Goal: Transaction & Acquisition: Purchase product/service

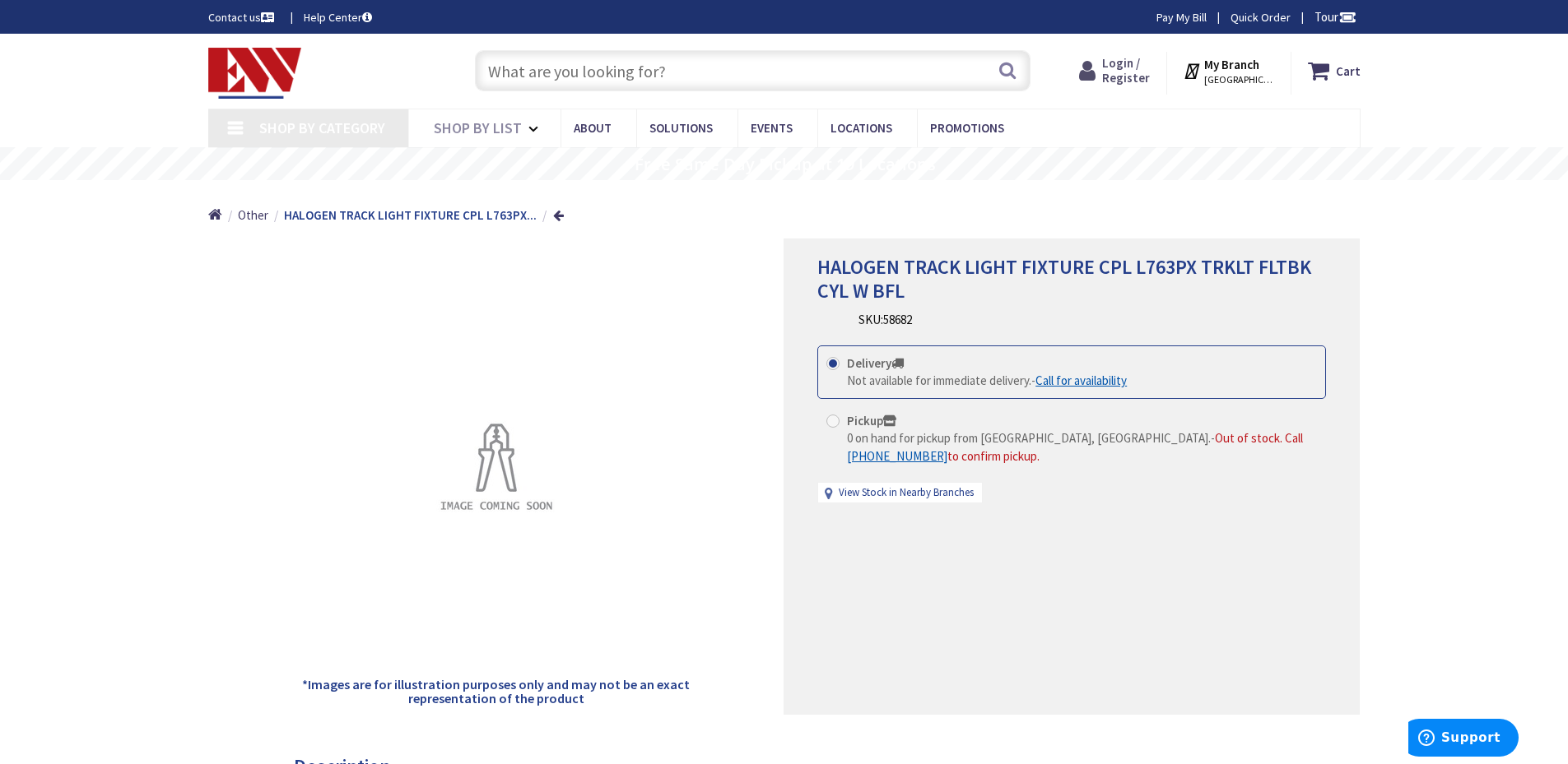
click at [1120, 68] on span "Login / Register" at bounding box center [1126, 70] width 48 height 30
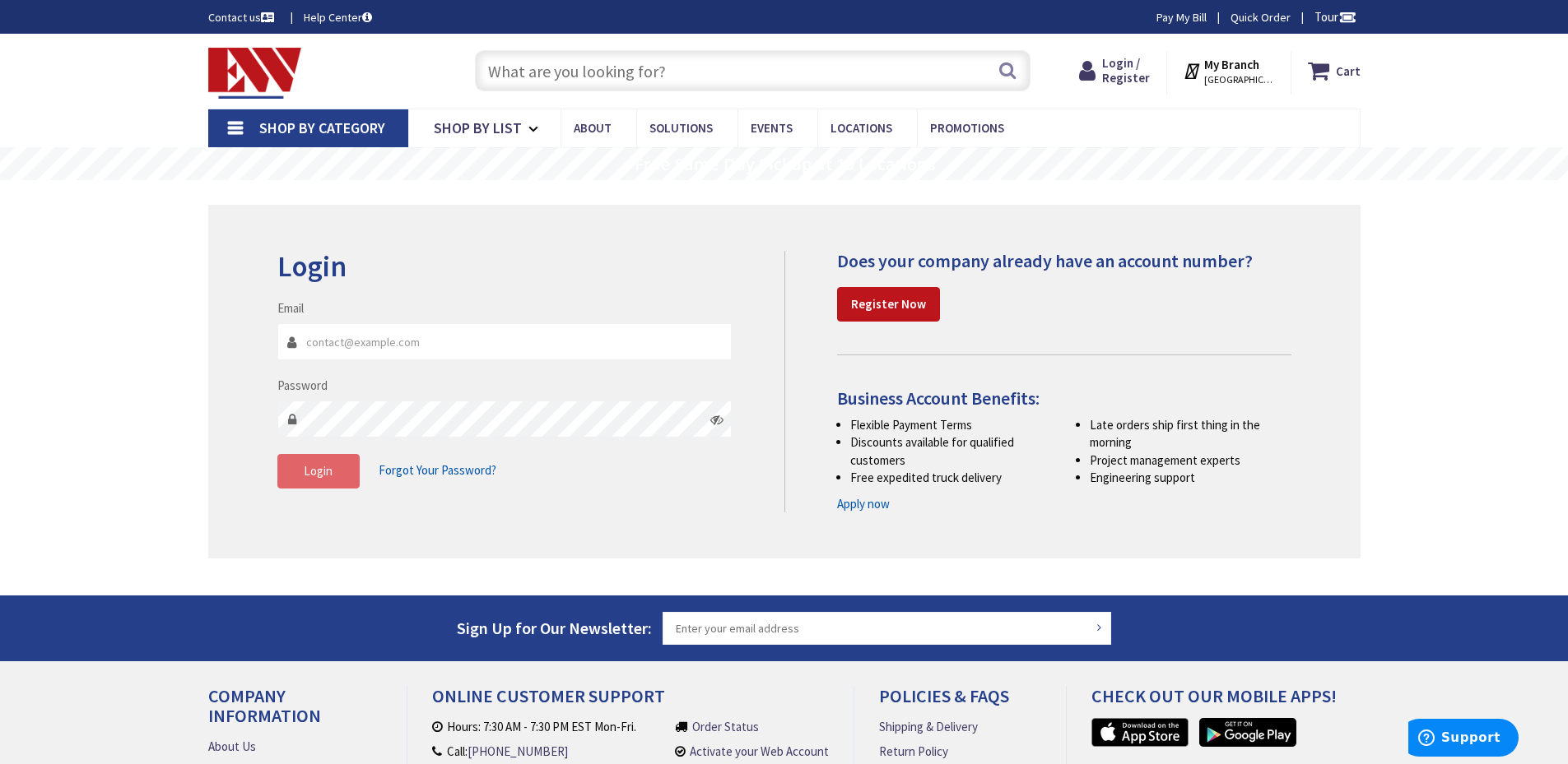
type input "[PERSON_NAME][EMAIL_ADDRESS][DOMAIN_NAME]"
click at [297, 479] on button "Login" at bounding box center [319, 472] width 82 height 35
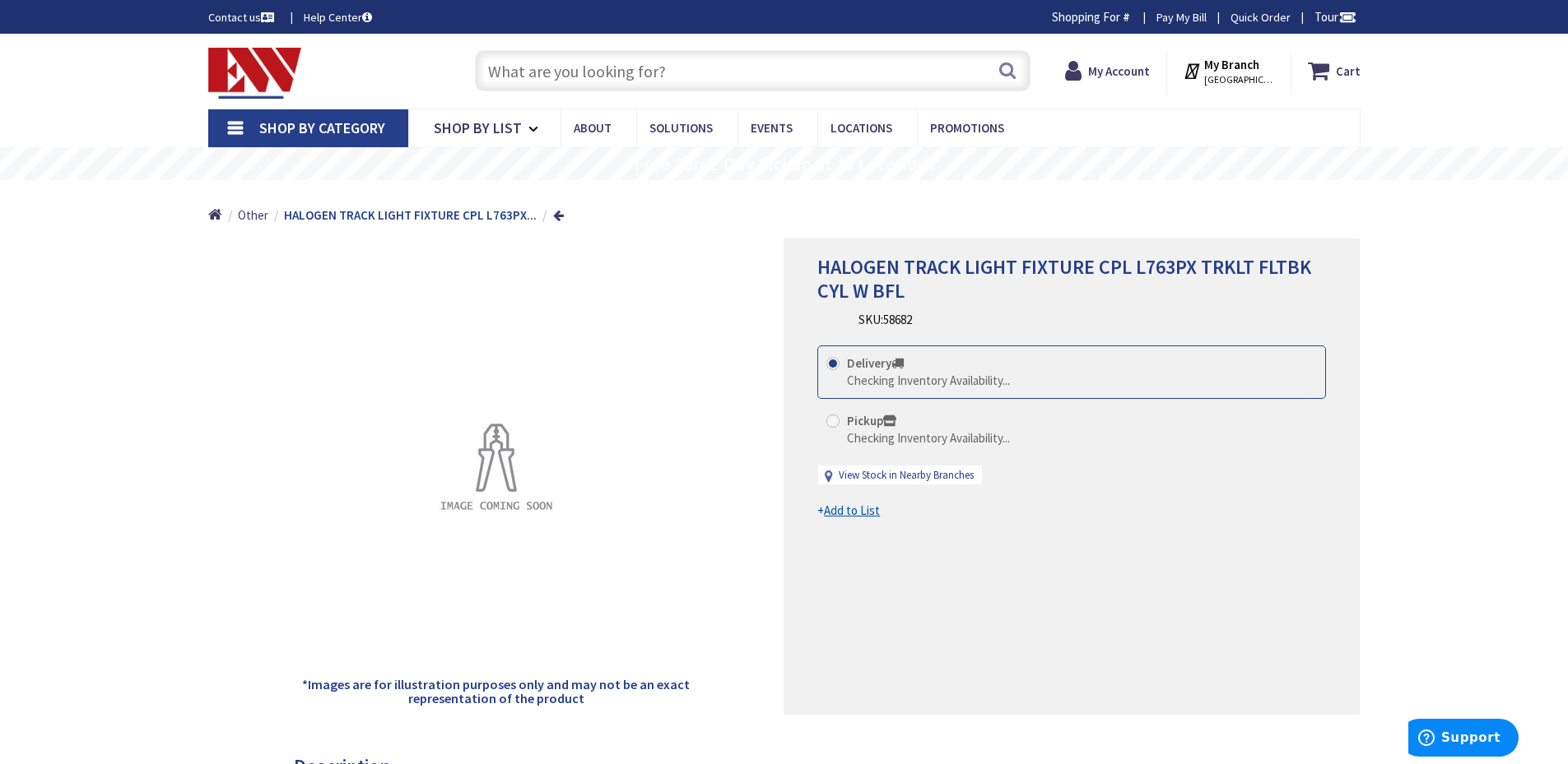
click at [777, 68] on input "text" at bounding box center [753, 71] width 556 height 41
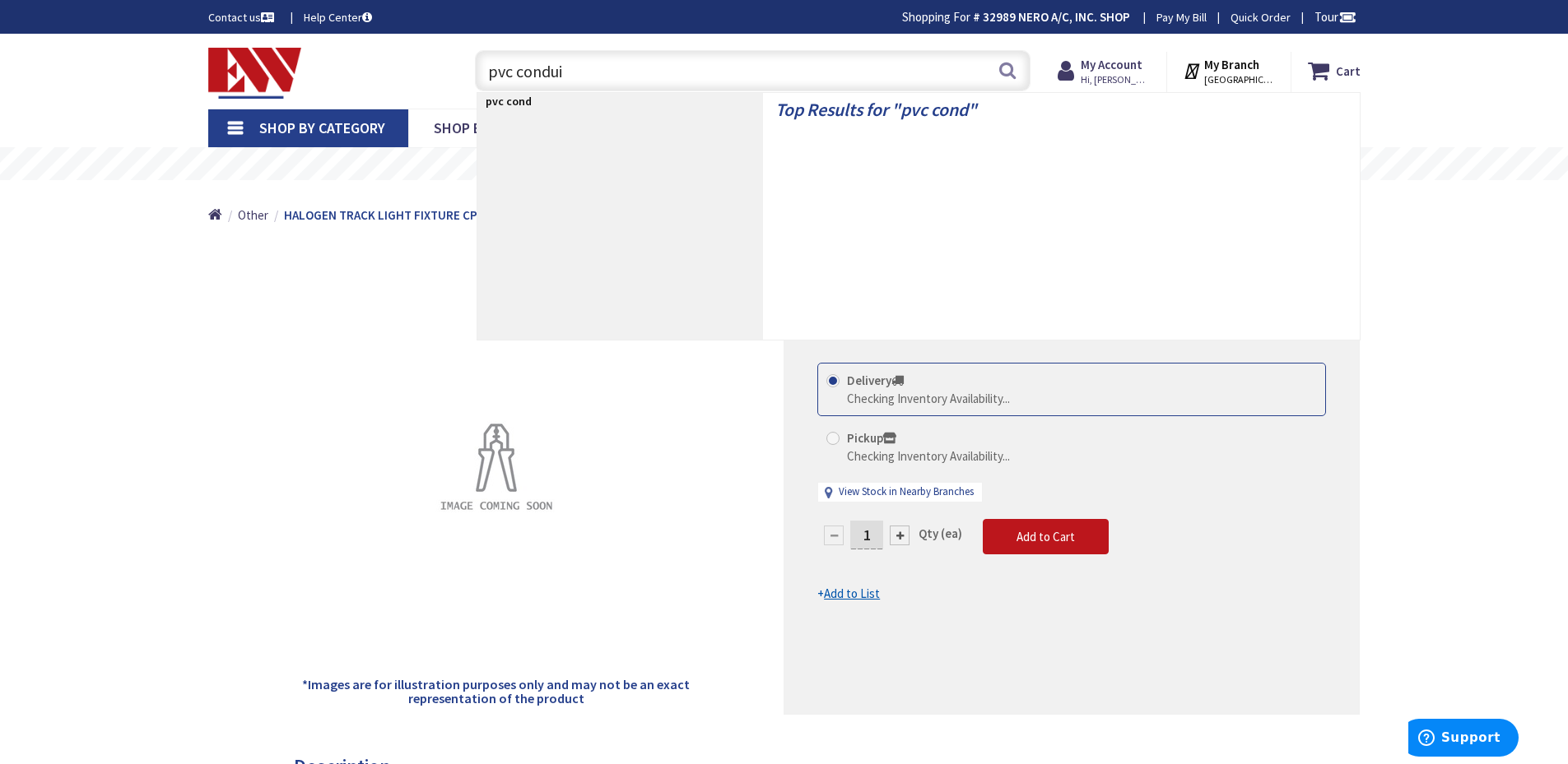
type input "pvc conduit"
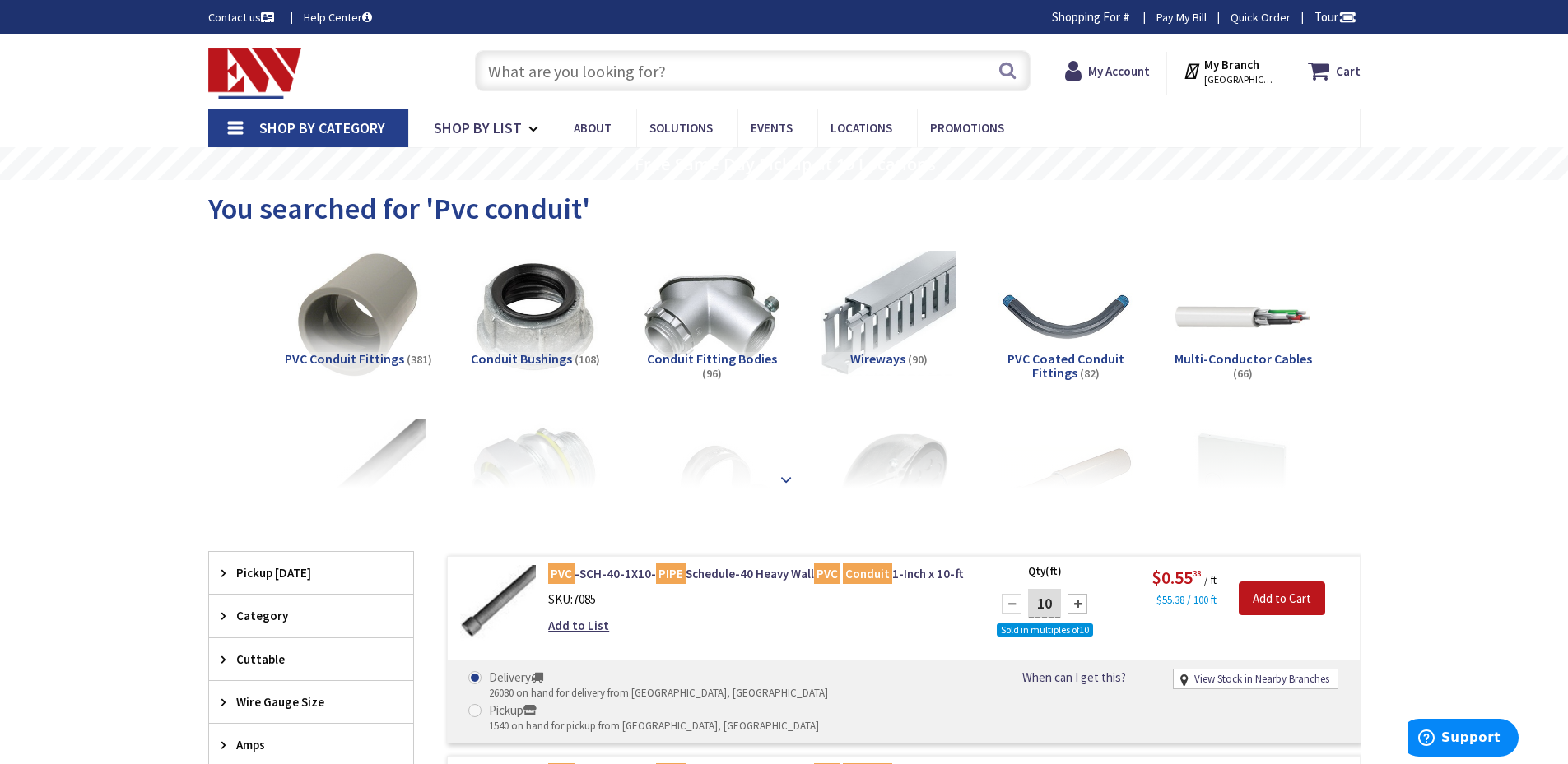
click at [795, 476] on strong at bounding box center [786, 480] width 20 height 18
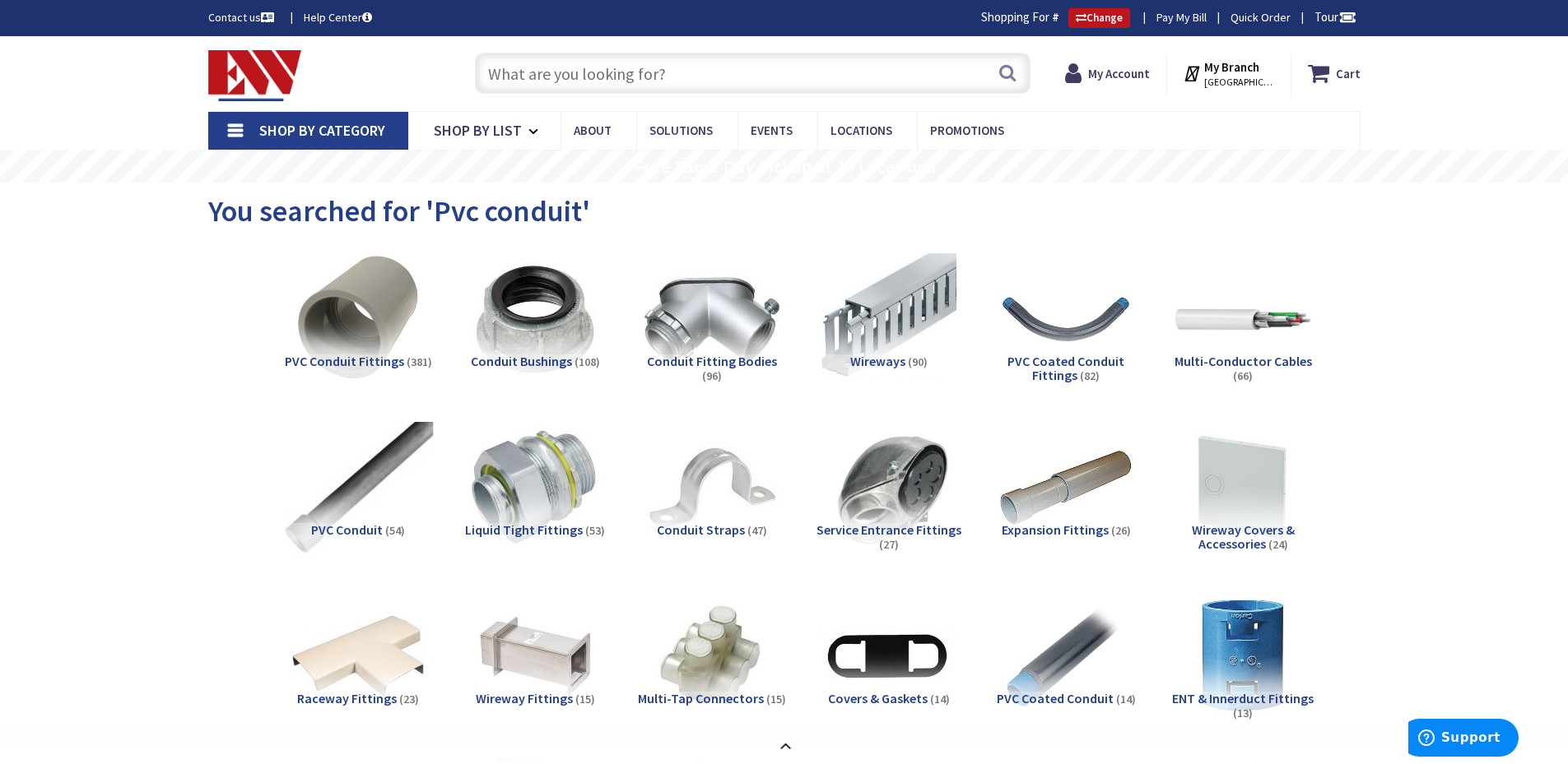
click at [367, 485] on img at bounding box center [357, 488] width 149 height 149
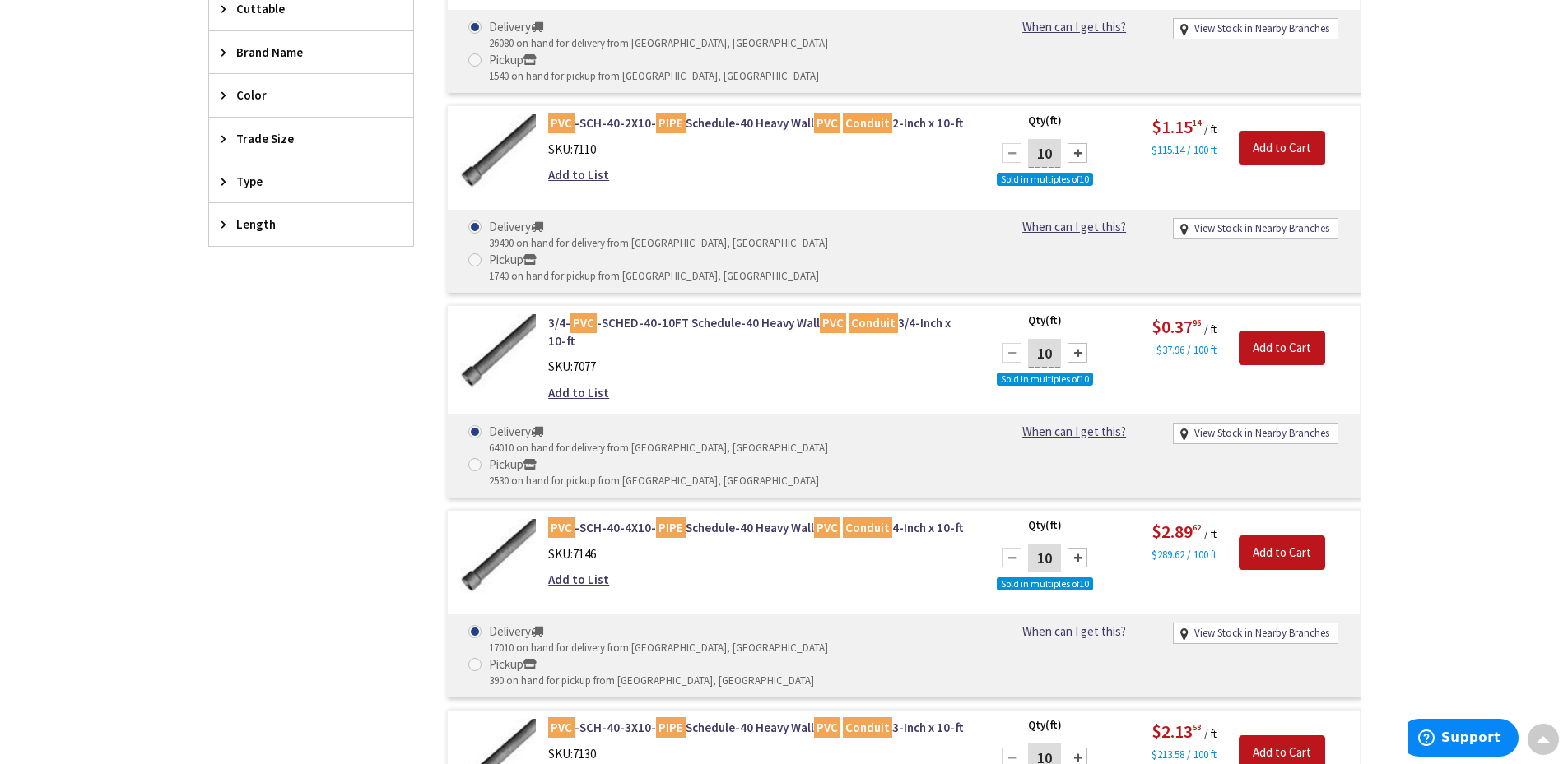
scroll to position [2811, 0]
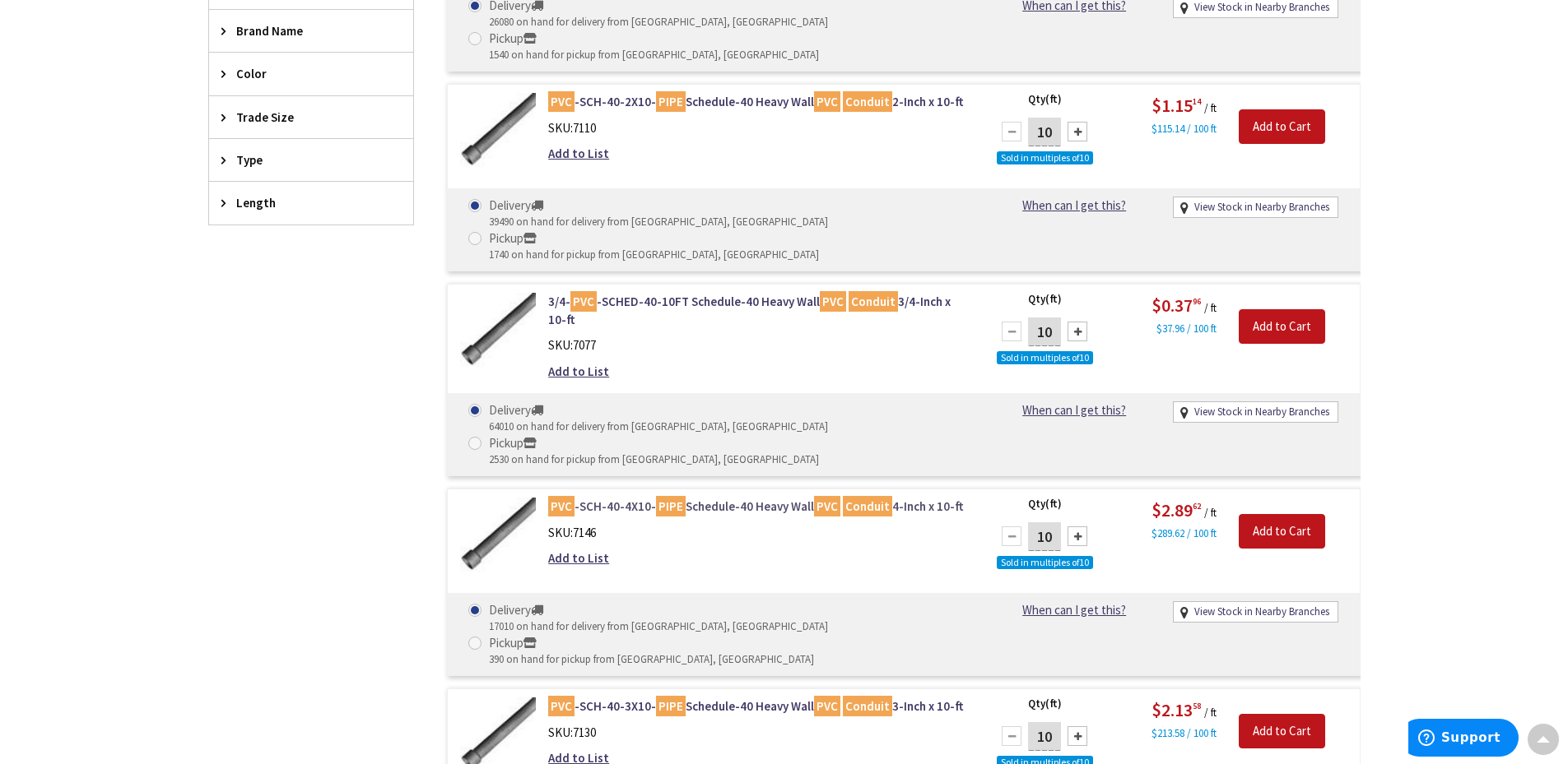
click at [701, 498] on link "PVC -SCH-40-4X10- PIPE Schedule-40 Heavy Wall PVC Conduit 4-Inch x 10-ft" at bounding box center [758, 506] width 419 height 17
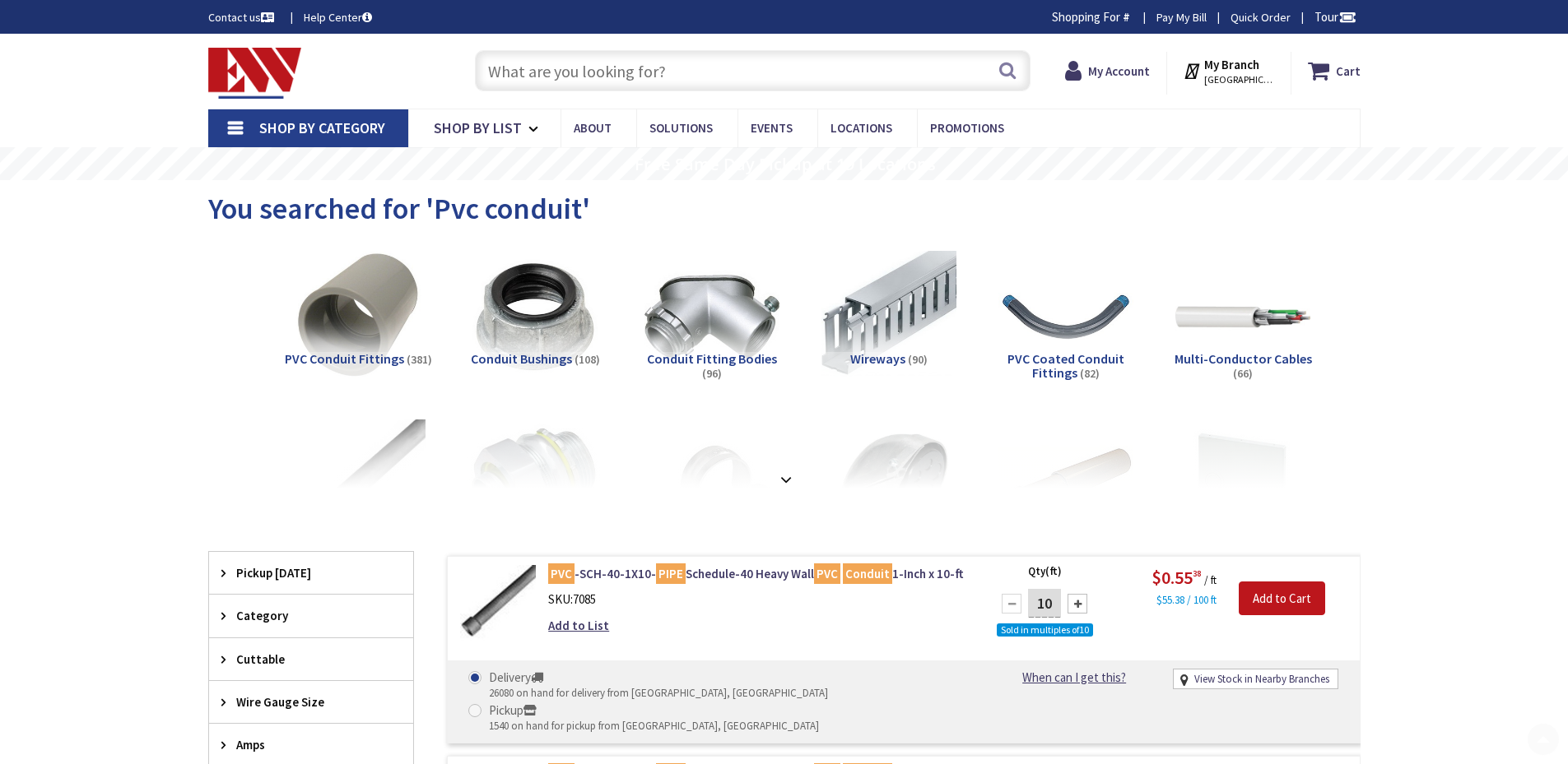
scroll to position [673, 0]
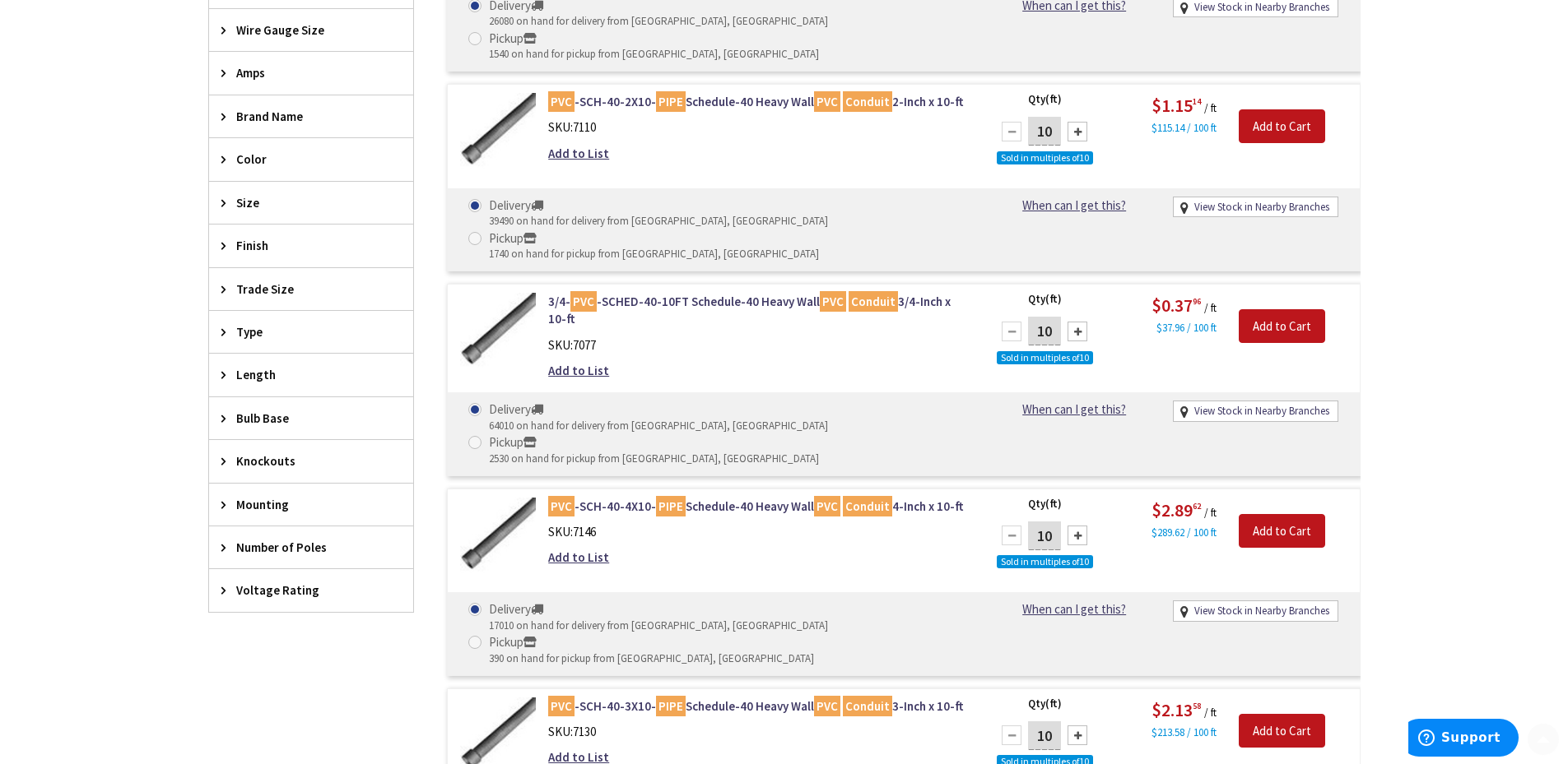
click at [301, 347] on div "Type" at bounding box center [311, 332] width 204 height 42
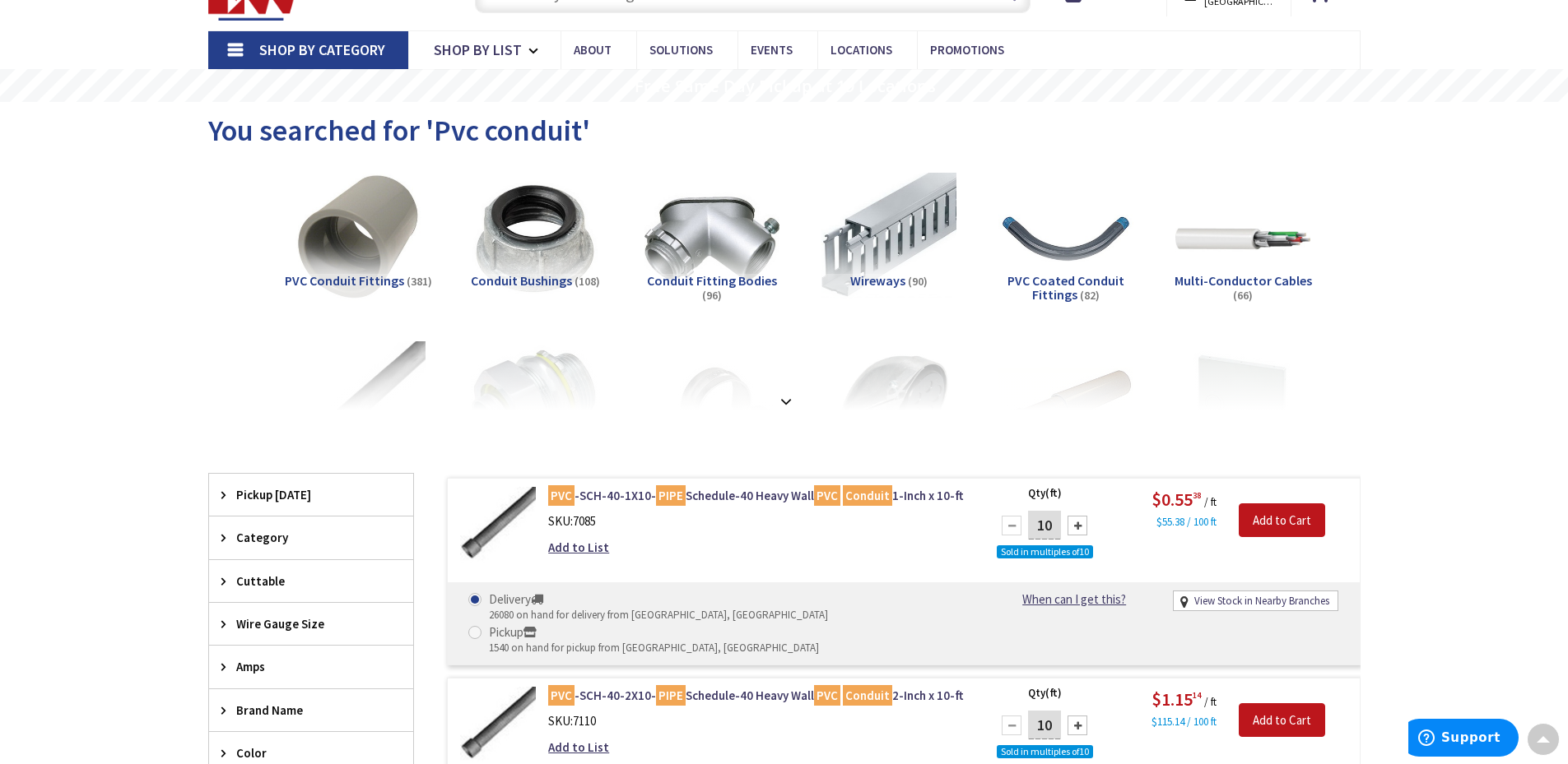
scroll to position [0, 0]
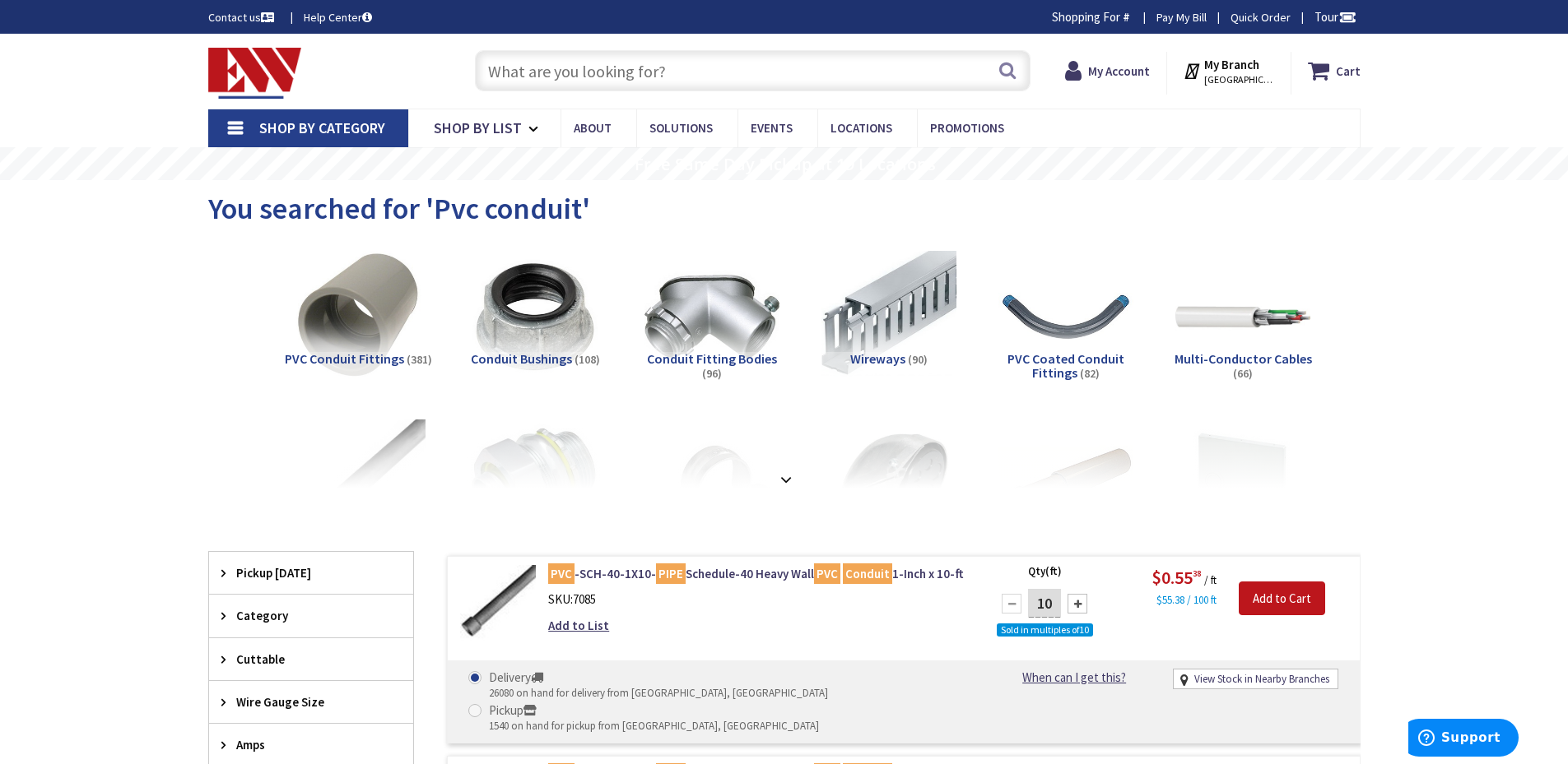
click at [393, 362] on span "PVC Conduit Fittings" at bounding box center [344, 359] width 119 height 16
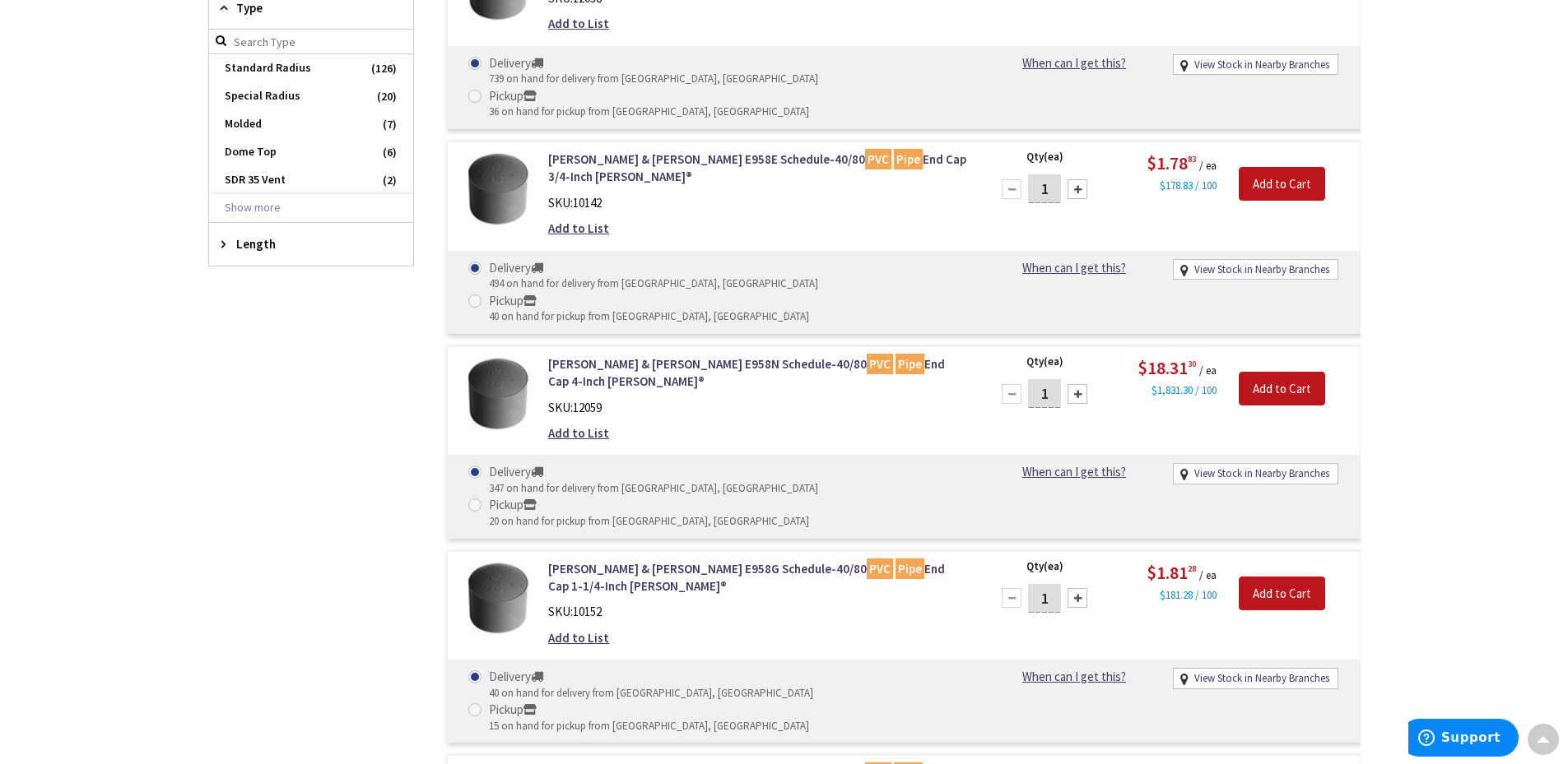
scroll to position [587, 0]
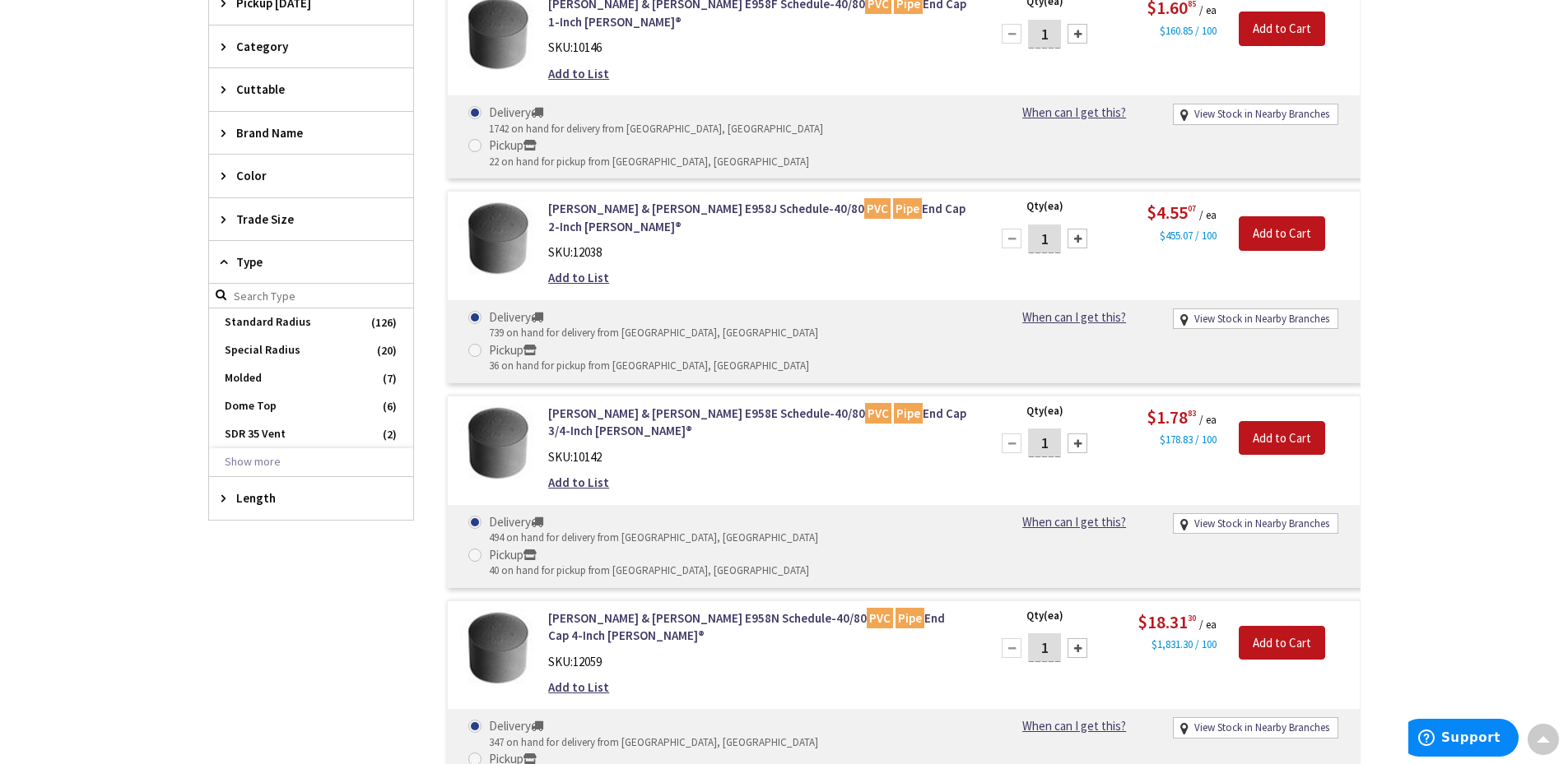
click at [247, 217] on span "Trade Size" at bounding box center [303, 219] width 134 height 17
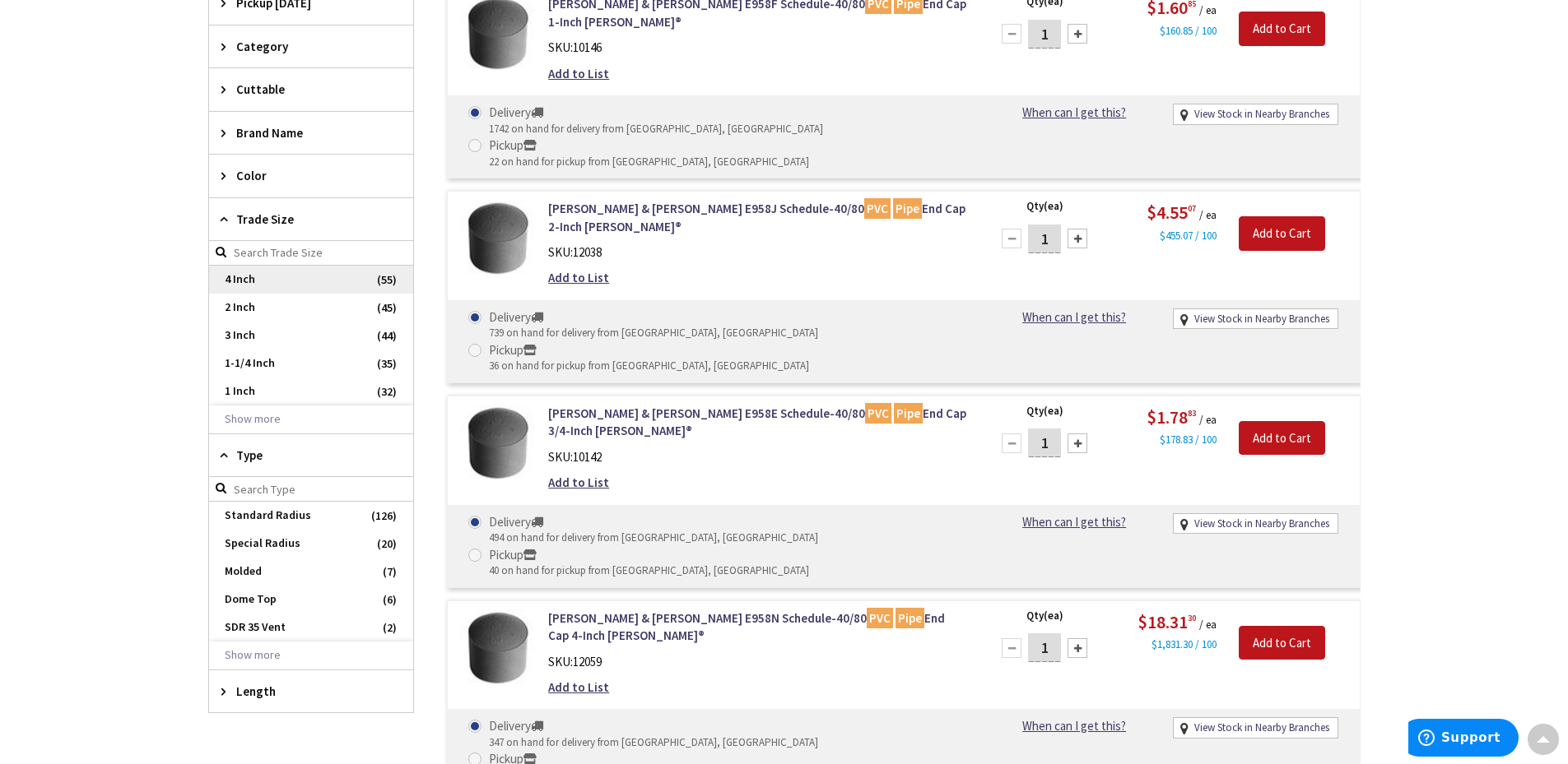
click at [237, 283] on span "4 Inch" at bounding box center [311, 280] width 204 height 28
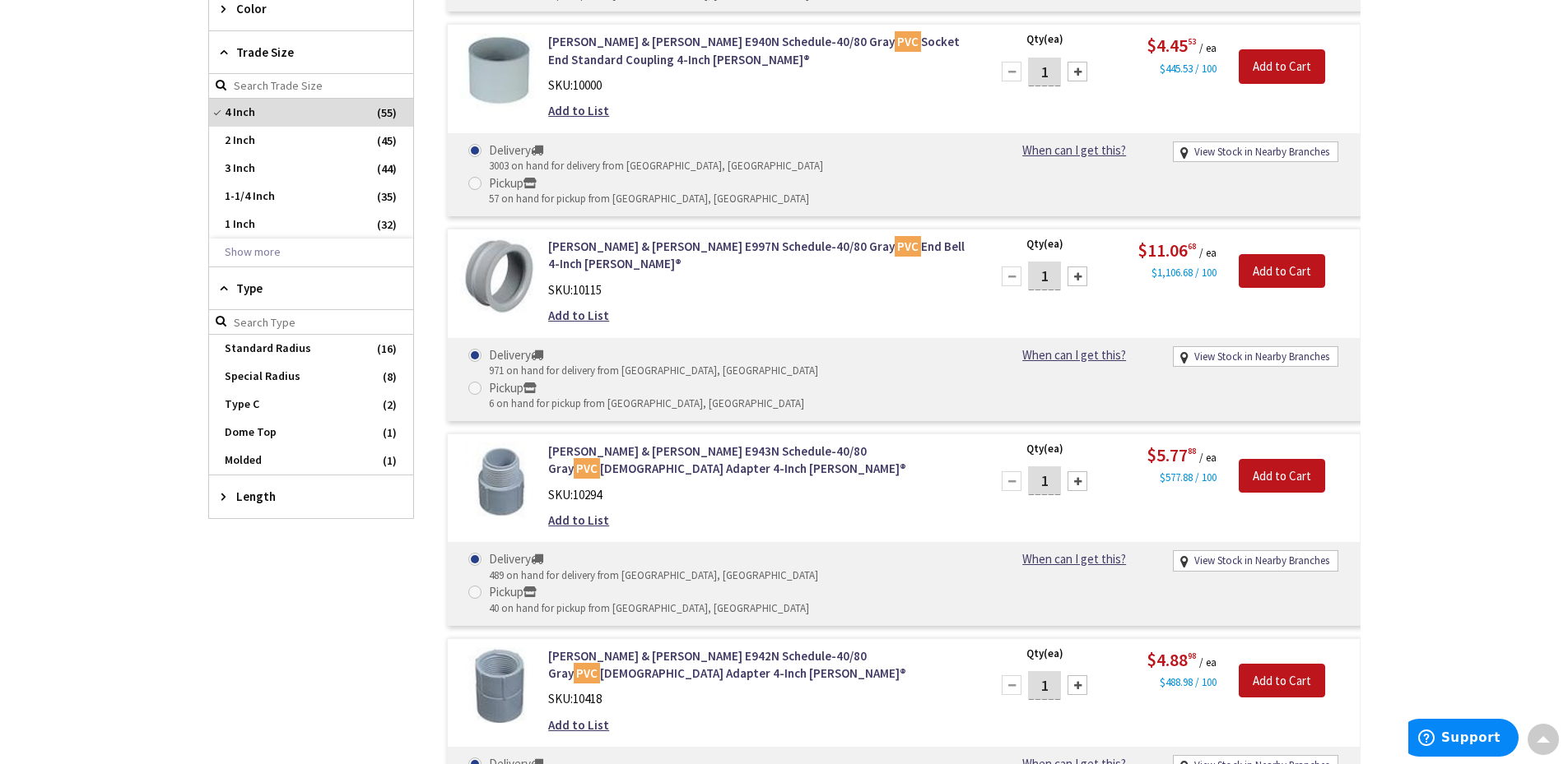
scroll to position [751, 0]
